Goal: Use online tool/utility: Use online tool/utility

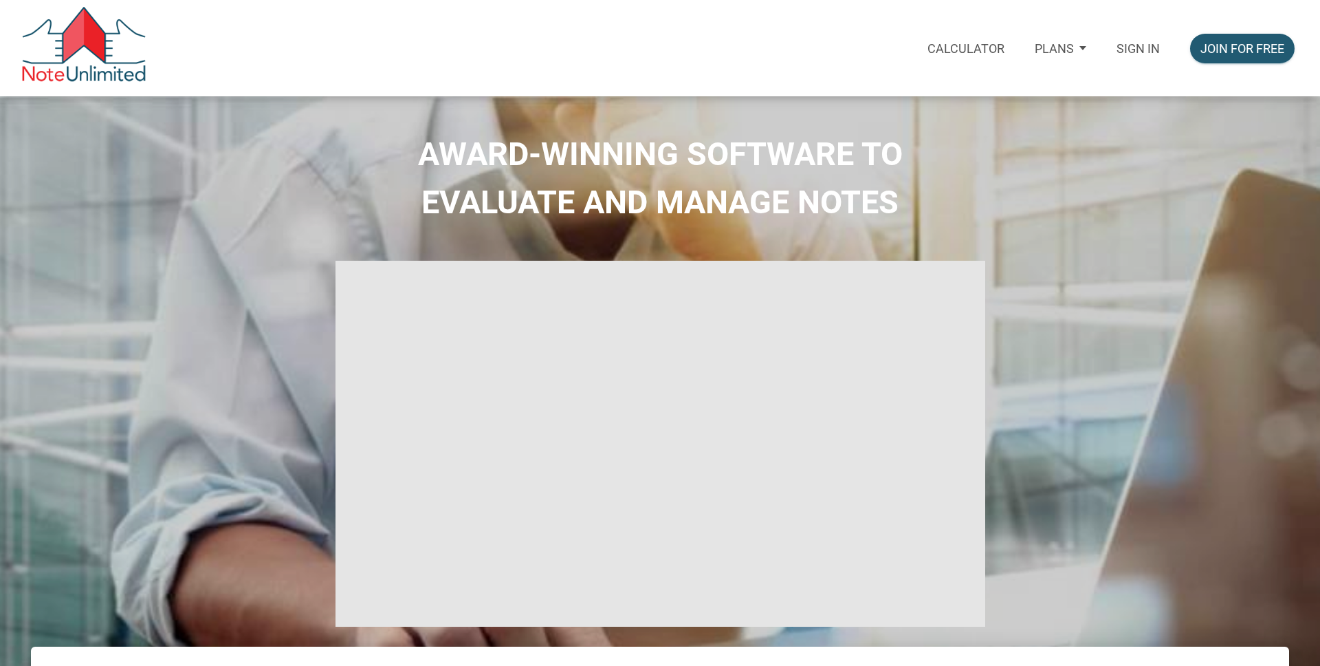
select select
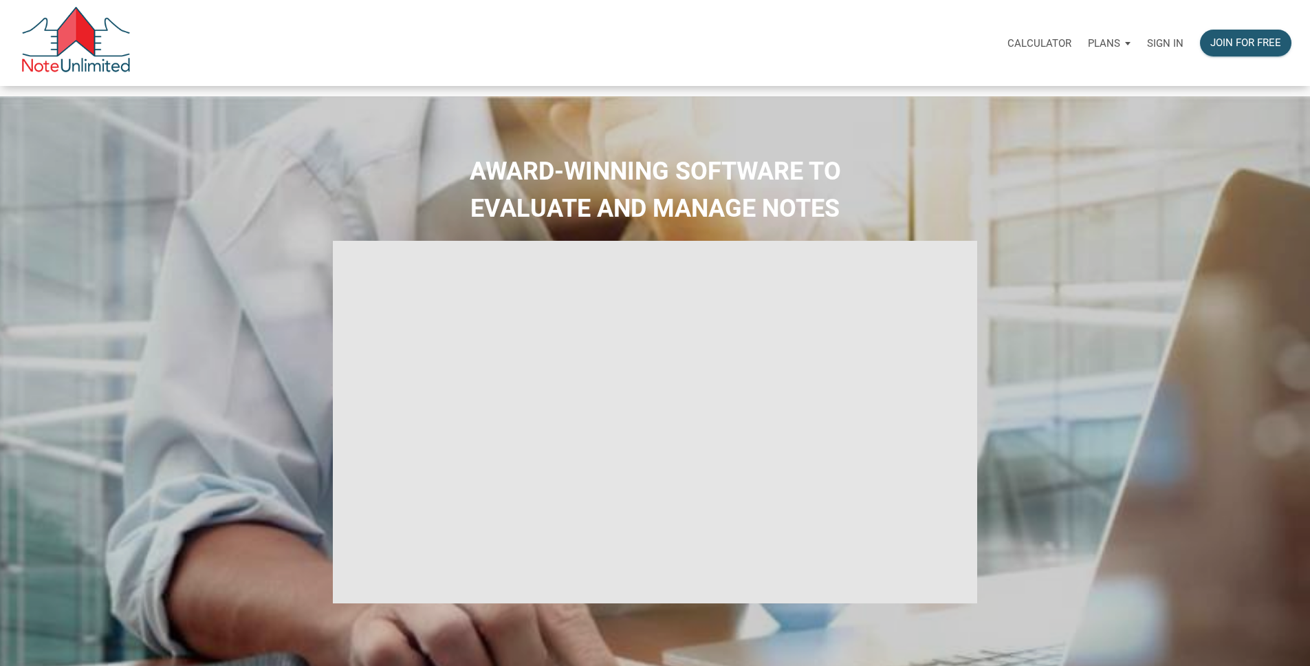
type input "Introduction to new features"
select select
click at [1139, 36] on div "Sign in" at bounding box center [1165, 42] width 53 height 43
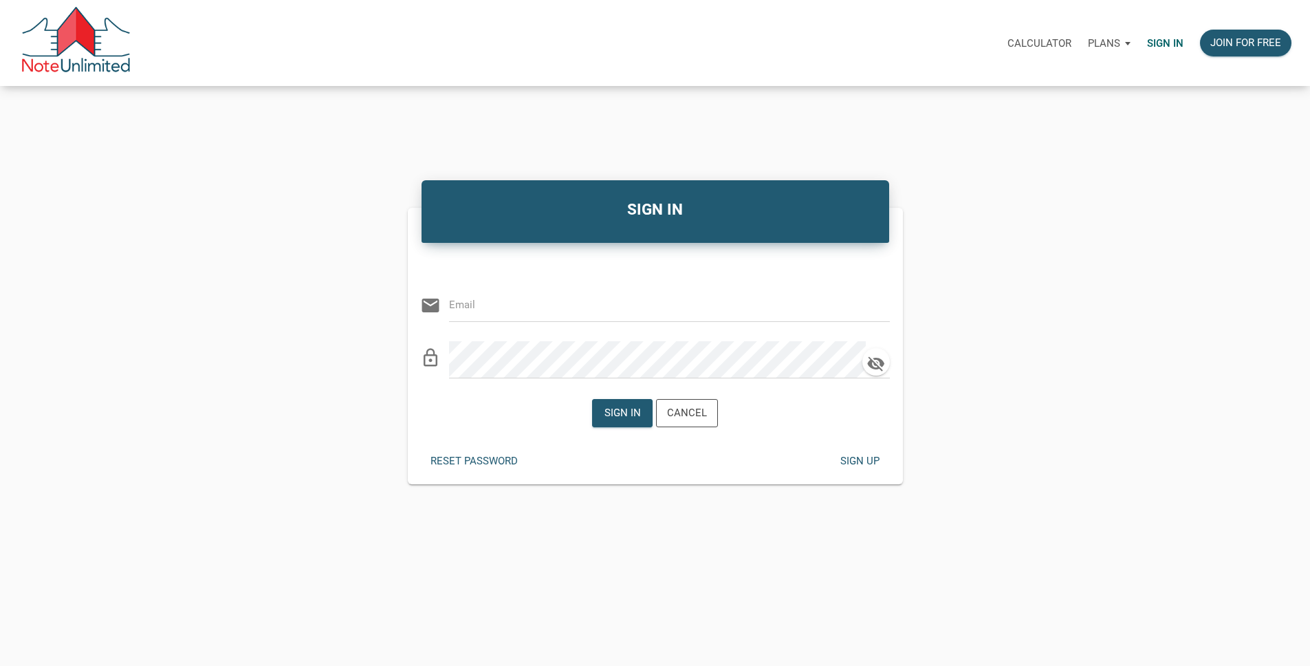
type input "[EMAIL_ADDRESS][DOMAIN_NAME]"
click at [624, 421] on div "Sign in" at bounding box center [622, 413] width 36 height 16
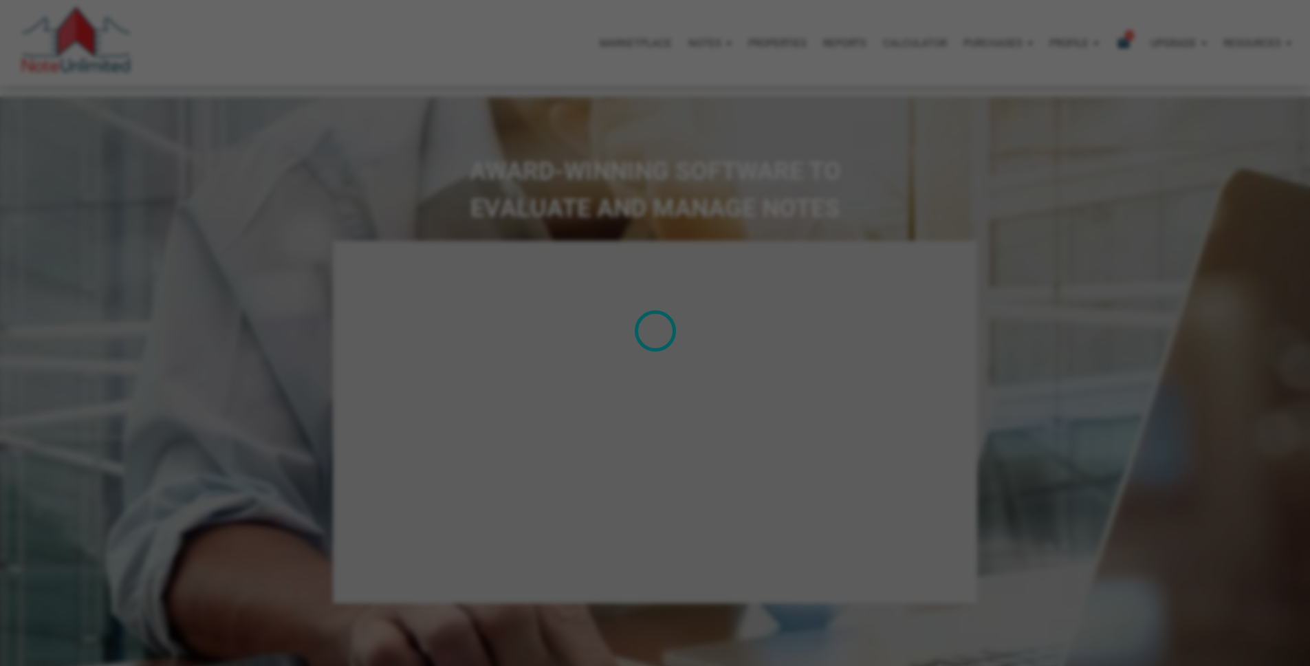
type input "Introduction to new features"
select select
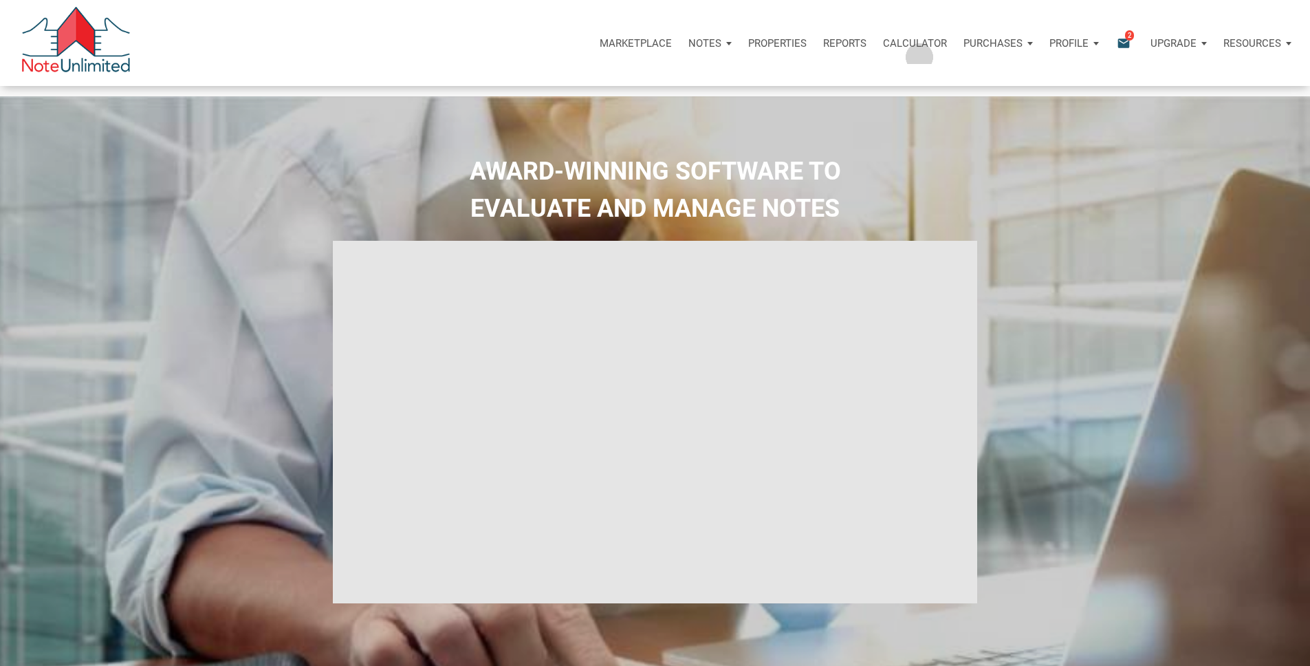
click at [883, 50] on p "Calculator" at bounding box center [915, 43] width 64 height 12
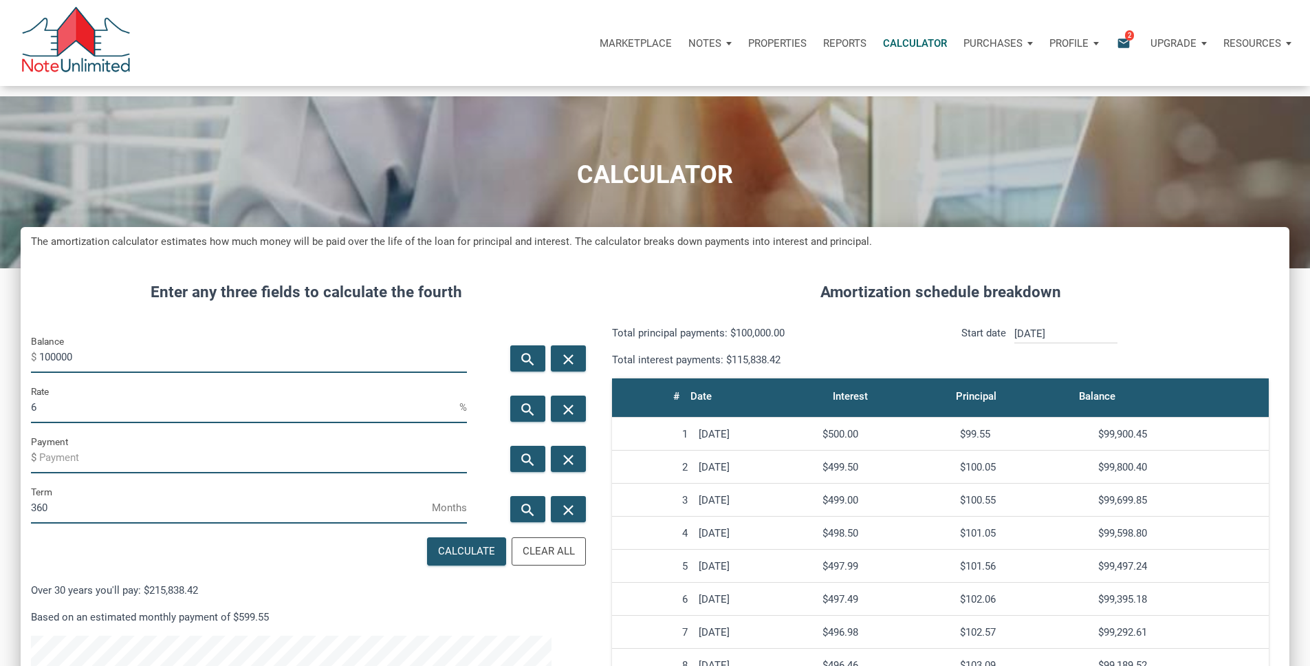
scroll to position [841, 1248]
click at [174, 373] on input "100000" at bounding box center [253, 357] width 428 height 31
click at [126, 373] on input "100000" at bounding box center [253, 357] width 428 height 31
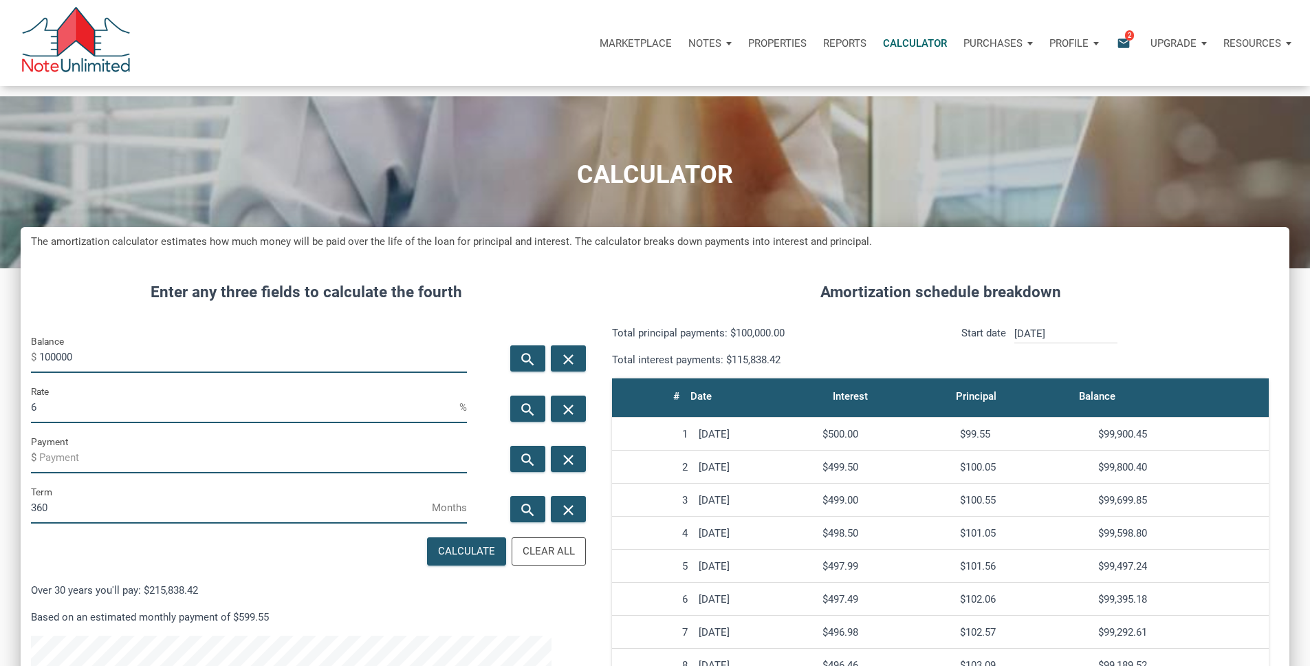
click at [126, 373] on input "100000" at bounding box center [253, 357] width 428 height 31
type input "5300000"
click at [96, 423] on input "6" at bounding box center [245, 407] width 428 height 31
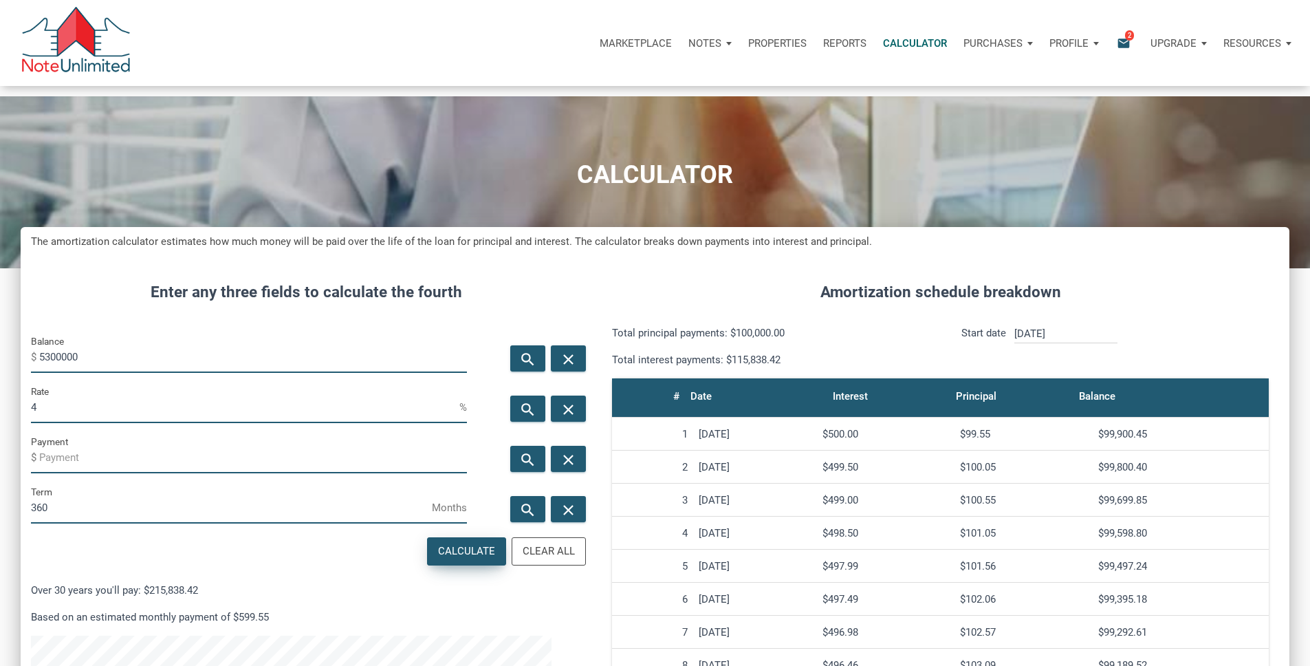
type input "4"
click at [438, 559] on div "Calculate" at bounding box center [466, 551] width 57 height 16
type input "-25303.01"
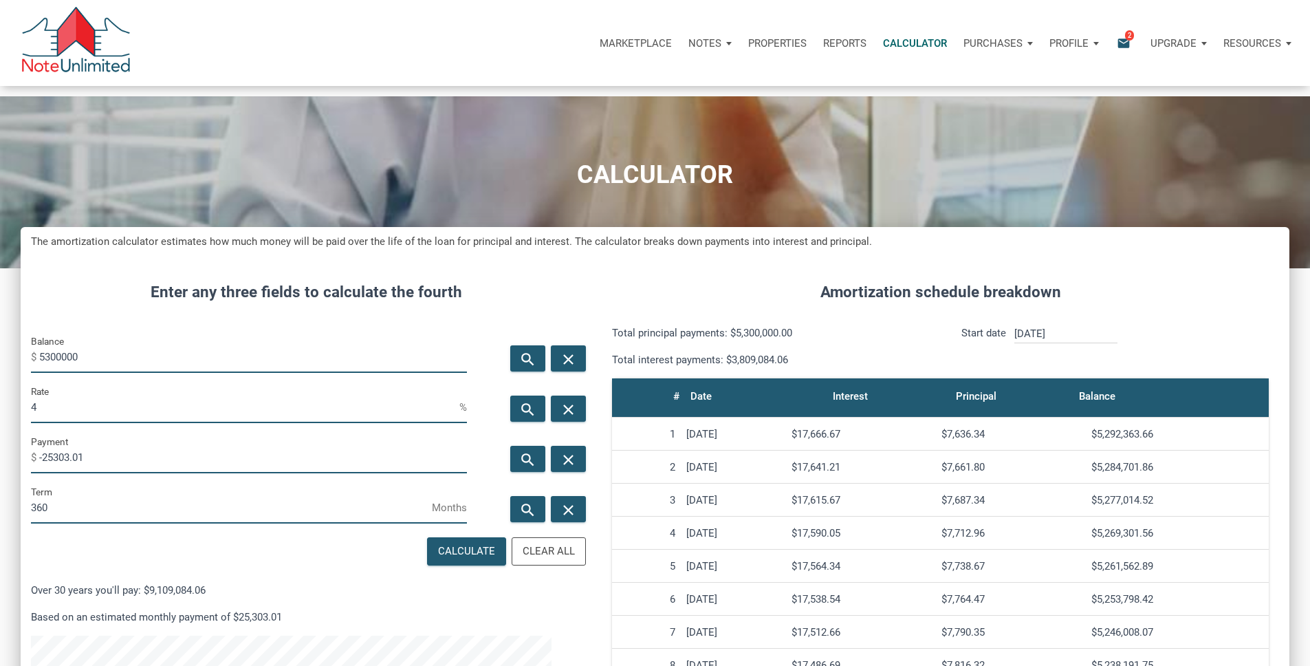
click at [123, 373] on input "5300000" at bounding box center [253, 357] width 428 height 31
click at [124, 473] on input "-25303.01" at bounding box center [253, 457] width 428 height 31
click at [69, 473] on input "-25303.01" at bounding box center [253, 457] width 428 height 31
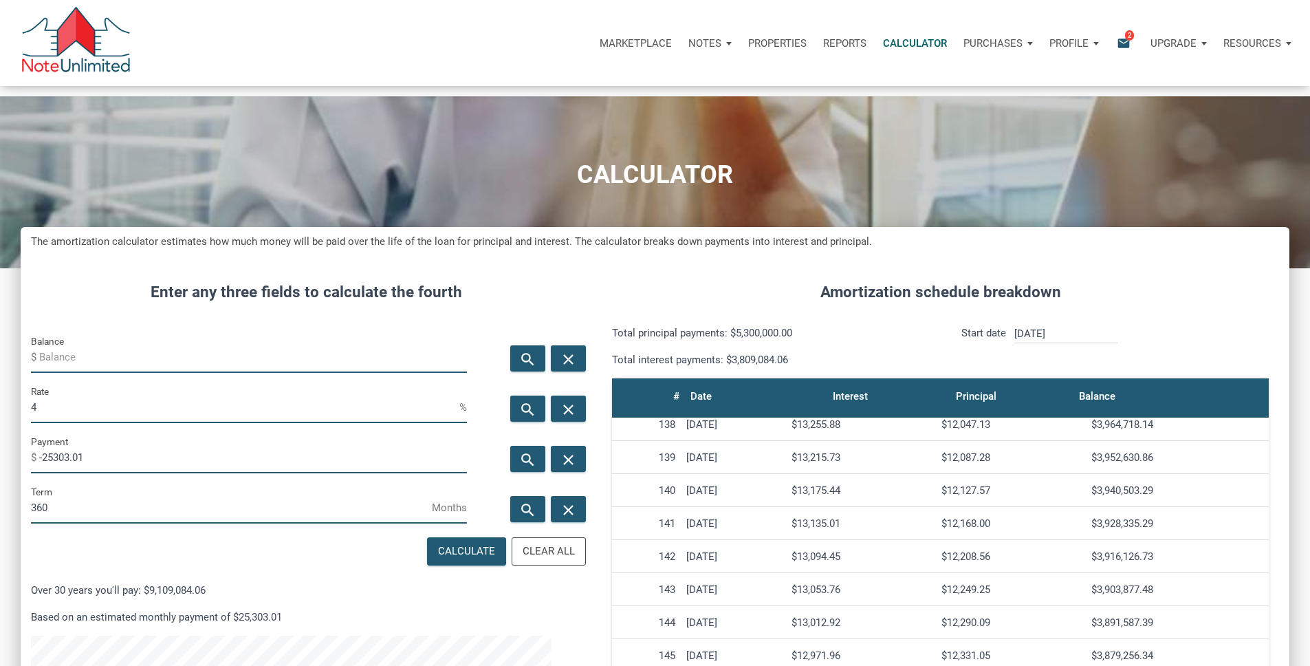
scroll to position [4537, 0]
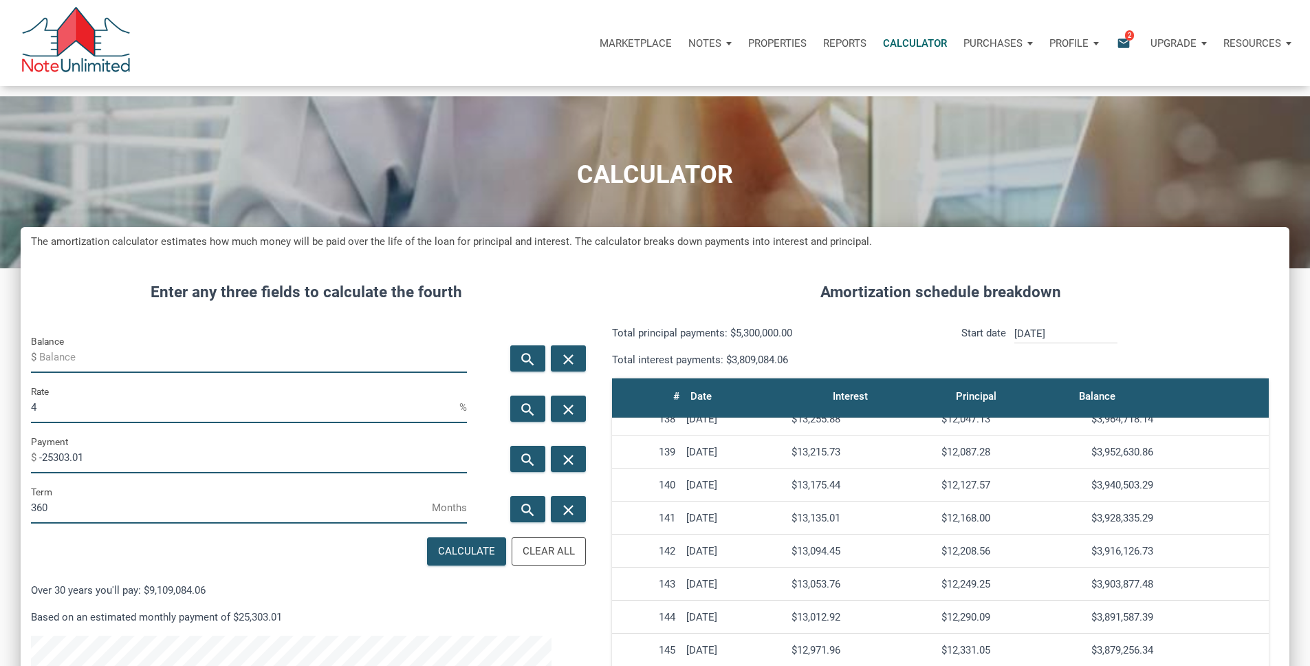
click at [92, 473] on input "-25303.01" at bounding box center [253, 457] width 428 height 31
click at [156, 473] on input "-25303.01" at bounding box center [253, 457] width 428 height 31
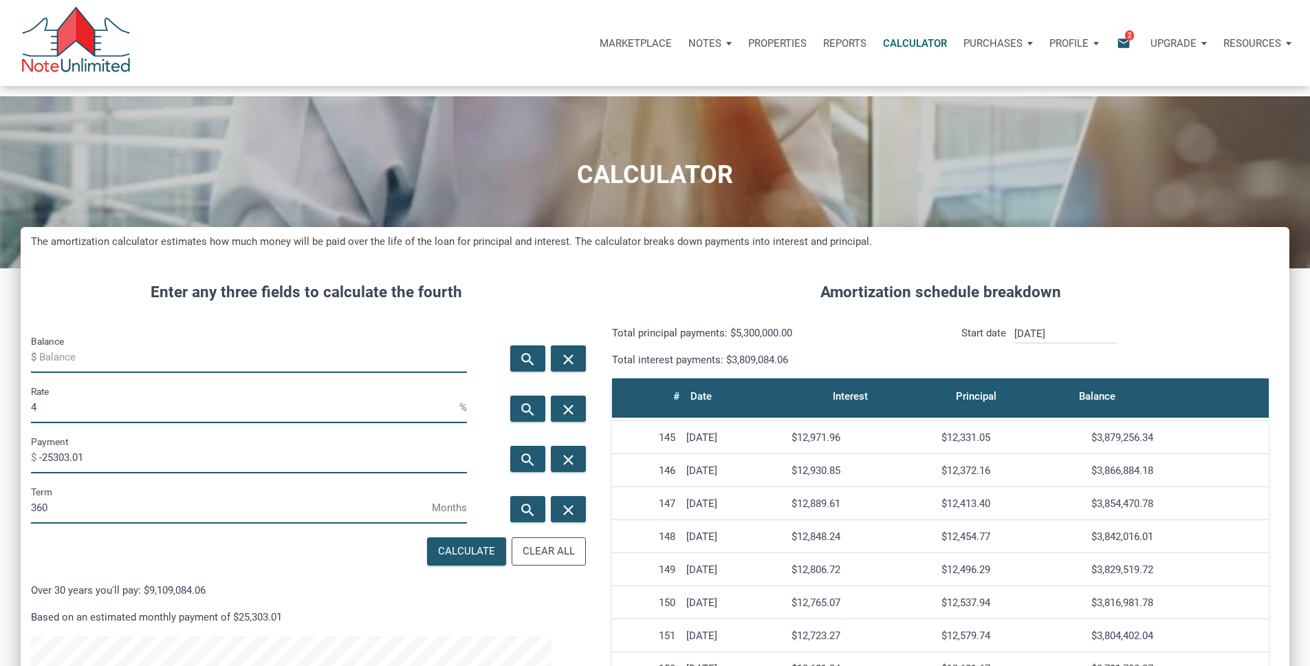
drag, startPoint x: 1087, startPoint y: 513, endPoint x: 1185, endPoint y: 509, distance: 97.7
copy div "$4,164,165.43"
drag, startPoint x: 1079, startPoint y: 551, endPoint x: 1164, endPoint y: 558, distance: 85.5
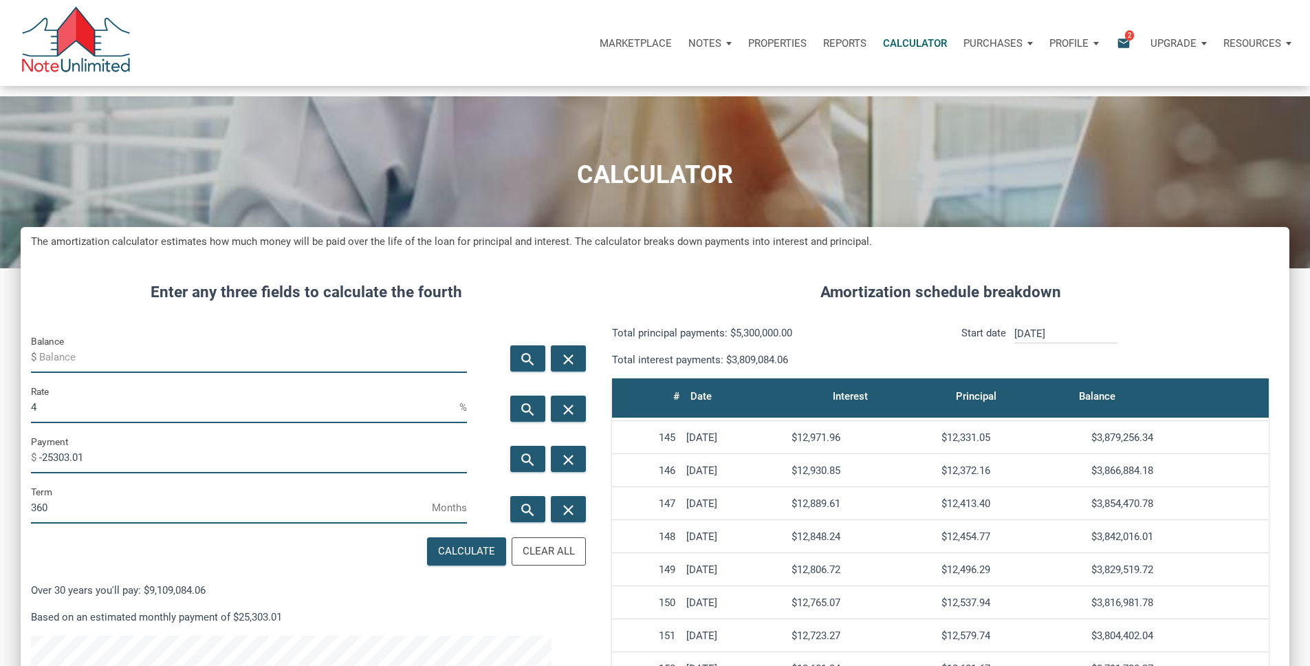
copy div "$4,152,742.97"
